Goal: Task Accomplishment & Management: Manage account settings

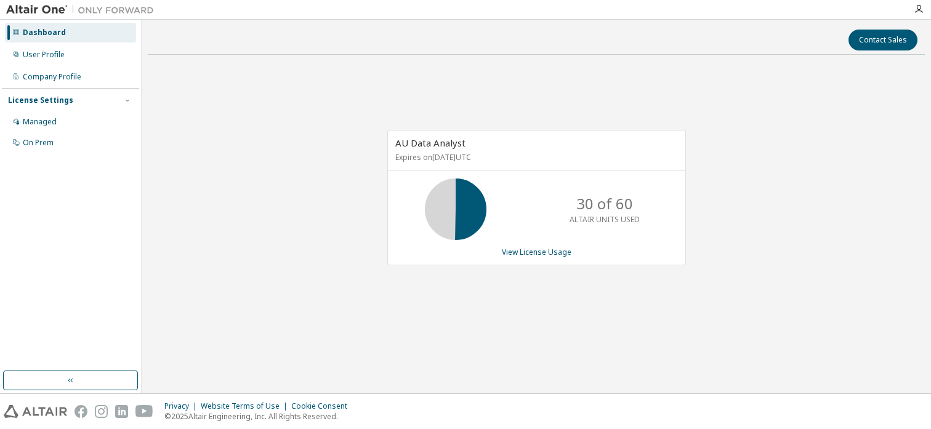
click at [918, 4] on div at bounding box center [918, 9] width 25 height 18
click at [918, 12] on icon "button" at bounding box center [918, 9] width 10 height 10
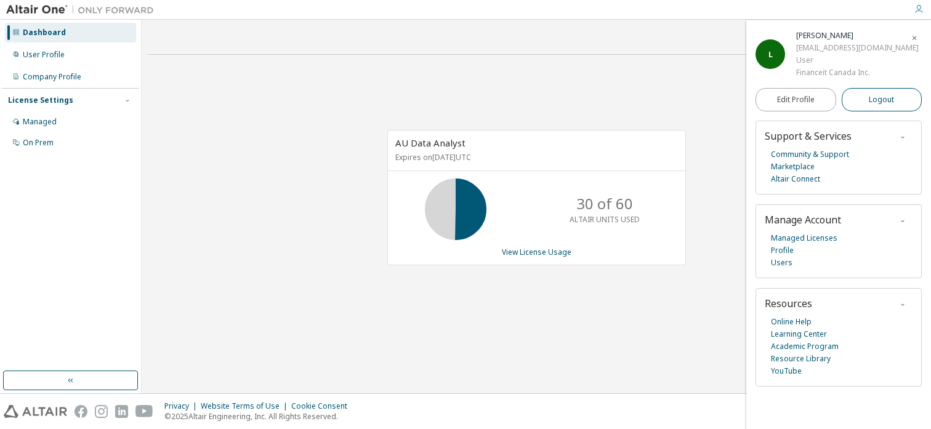
click at [885, 88] on button "Logout" at bounding box center [881, 99] width 81 height 23
